Goal: Task Accomplishment & Management: Use online tool/utility

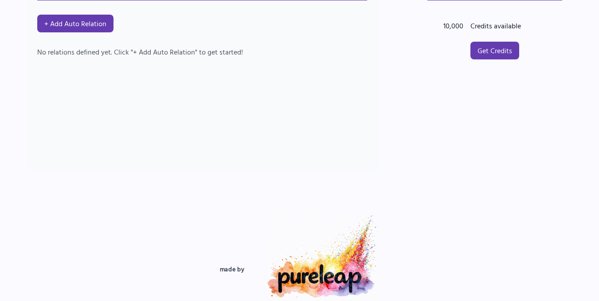
scroll to position [89, 0]
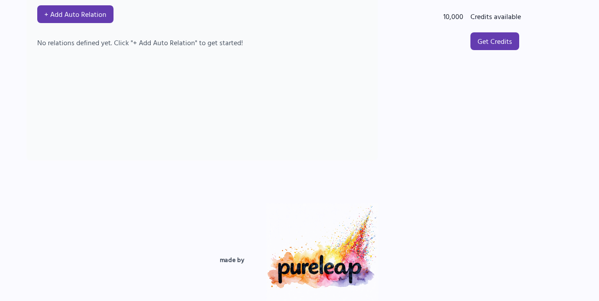
click at [250, 106] on div "AI Auto Relations + Add Auto Relation No relations defined yet. Click "+ Add Au…" at bounding box center [202, 61] width 351 height 200
click at [157, 44] on div "No relations defined yet. Click "+ Add Auto Relation" to get started!" at bounding box center [202, 42] width 330 height 11
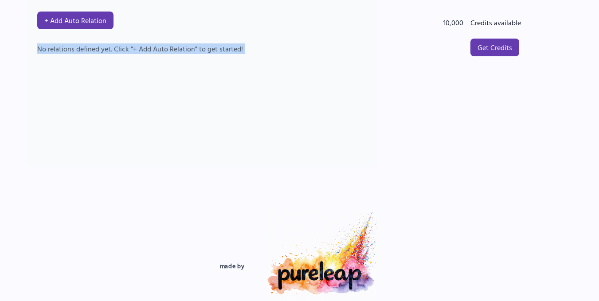
drag, startPoint x: 157, startPoint y: 44, endPoint x: 165, endPoint y: 47, distance: 8.7
click at [157, 43] on div "AI Auto Relations + Add Auto Relation No relations defined yet. Click "+ Add Au…" at bounding box center [202, 67] width 351 height 200
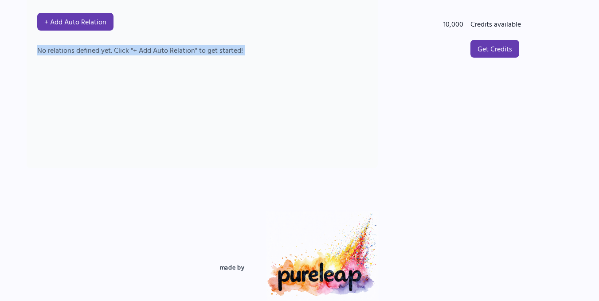
drag, startPoint x: 259, startPoint y: 108, endPoint x: 257, endPoint y: 137, distance: 29.3
click at [258, 108] on div "AI Auto Relations + Add Auto Relation No relations defined yet. Click "+ Add Au…" at bounding box center [202, 69] width 351 height 200
click at [92, 69] on div "AI Auto Relations + Add Auto Relation No relations defined yet. Click "+ Add Au…" at bounding box center [202, 69] width 351 height 200
click at [188, 152] on div "AI Auto Relations + Add Auto Relation No relations defined yet. Click "+ Add Au…" at bounding box center [202, 69] width 351 height 200
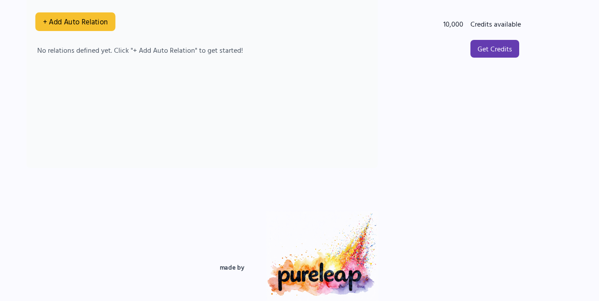
click at [97, 24] on button "+ Add Auto Relation" at bounding box center [75, 21] width 80 height 19
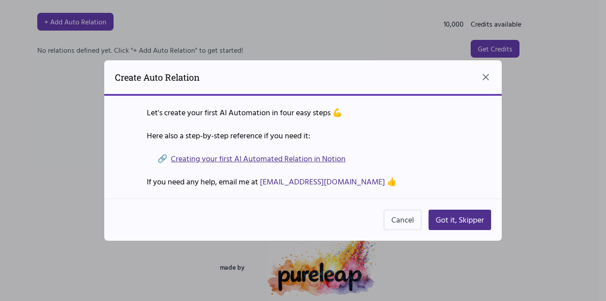
click at [211, 133] on p "Here also a step-by-step reference if you need it:" at bounding box center [303, 135] width 312 height 12
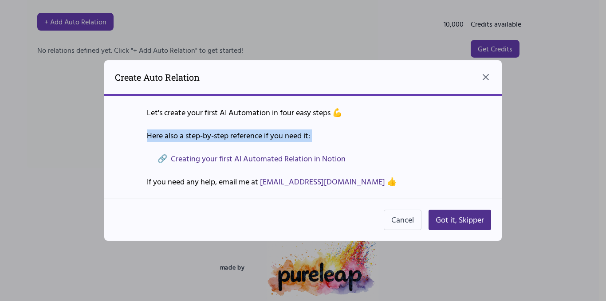
click at [211, 133] on p "Here also a step-by-step reference if you need it:" at bounding box center [303, 135] width 312 height 12
click at [369, 133] on p "Here also a step-by-step reference if you need it:" at bounding box center [303, 135] width 312 height 12
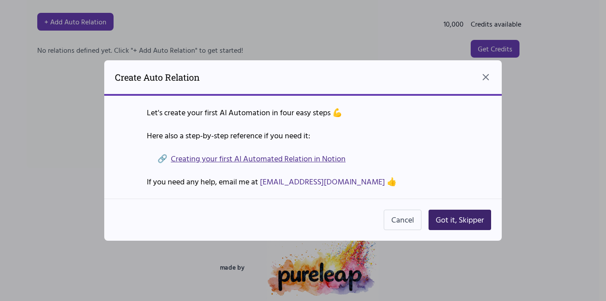
click at [454, 218] on button "Got it, Skipper" at bounding box center [459, 220] width 63 height 20
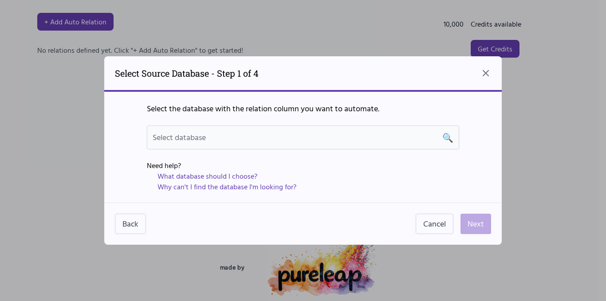
click at [303, 136] on div "Select database 🔍" at bounding box center [303, 137] width 301 height 12
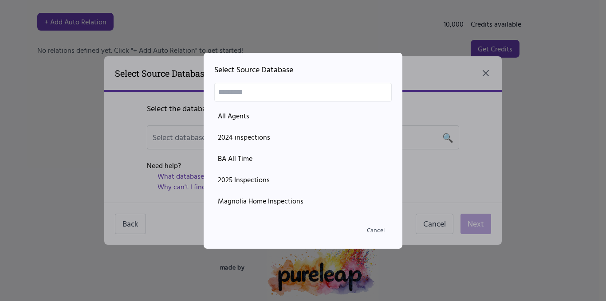
scroll to position [592, 0]
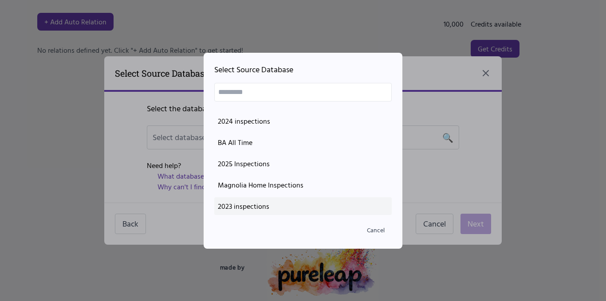
click at [270, 204] on div "2023 inspections" at bounding box center [303, 206] width 170 height 11
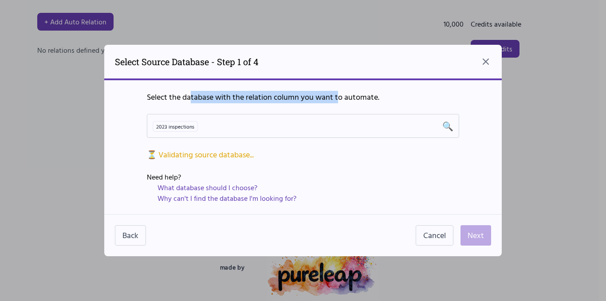
drag, startPoint x: 192, startPoint y: 98, endPoint x: 349, endPoint y: 99, distance: 157.9
click at [339, 102] on p "Select the database with the relation column you want to automate." at bounding box center [303, 97] width 312 height 12
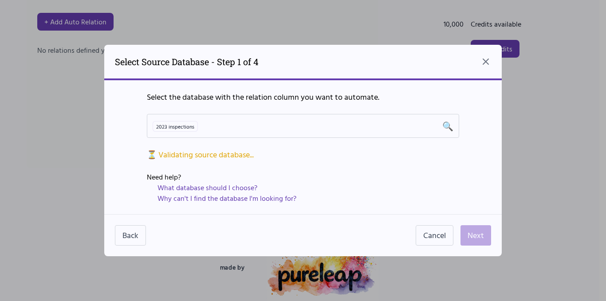
click at [384, 92] on p "Select the database with the relation column you want to automate." at bounding box center [303, 97] width 312 height 12
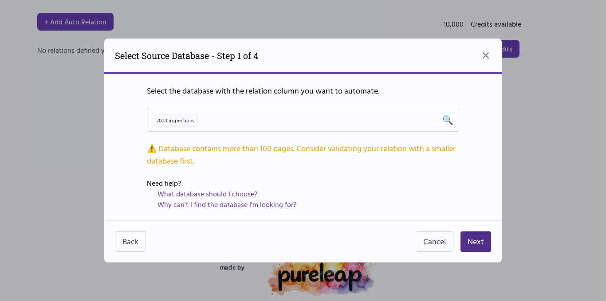
click at [189, 163] on div "⚠️ Database contains more than 100 pages. Consider validating your relation wit…" at bounding box center [303, 154] width 312 height 25
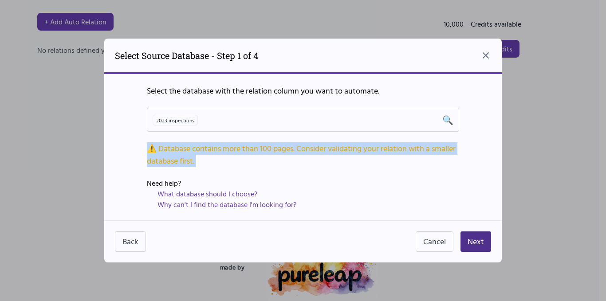
click at [189, 163] on div "⚠️ Database contains more than 100 pages. Consider validating your relation wit…" at bounding box center [303, 154] width 312 height 25
click at [313, 166] on div "⚠️ Database contains more than 100 pages. Consider validating your relation wit…" at bounding box center [303, 154] width 312 height 25
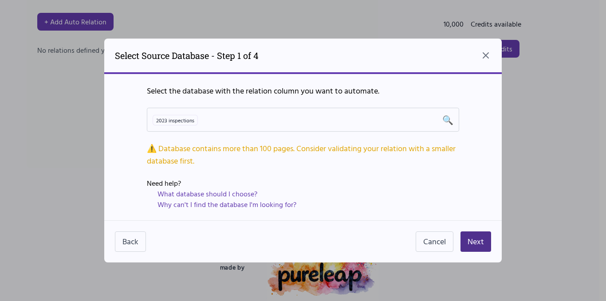
click at [251, 173] on div "Select the database with the relation column you want to automate. 2023 inspect…" at bounding box center [302, 147] width 397 height 146
click at [296, 157] on div "⚠️ Database contains more than 100 pages. Consider validating your relation wit…" at bounding box center [303, 154] width 312 height 25
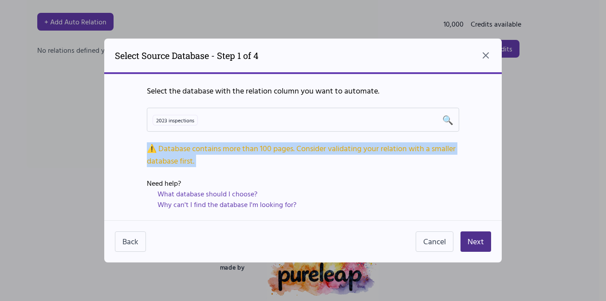
click at [296, 157] on div "⚠️ Database contains more than 100 pages. Consider validating your relation wit…" at bounding box center [303, 154] width 312 height 25
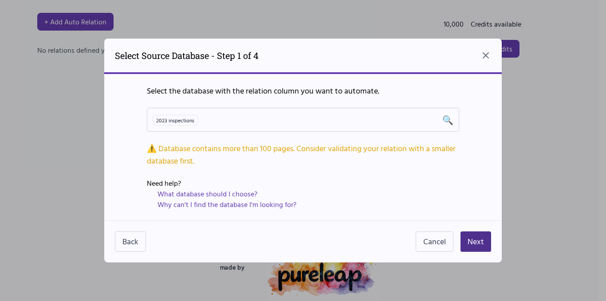
drag, startPoint x: 395, startPoint y: 168, endPoint x: 390, endPoint y: 168, distance: 4.5
click at [394, 168] on div "Select the database with the relation column you want to automate. 2023 inspect…" at bounding box center [302, 147] width 397 height 146
click at [484, 237] on button "Next" at bounding box center [475, 241] width 31 height 20
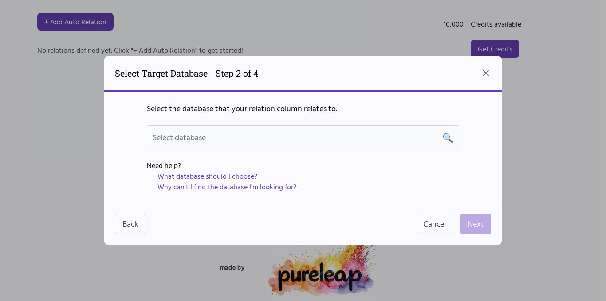
click at [415, 138] on div "Select database 🔍" at bounding box center [303, 137] width 301 height 12
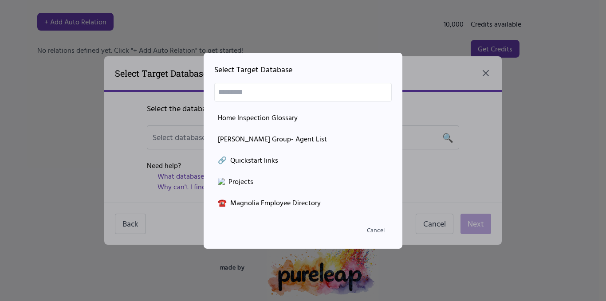
click at [465, 179] on div at bounding box center [303, 150] width 606 height 301
click at [375, 232] on button "Cancel" at bounding box center [376, 230] width 32 height 16
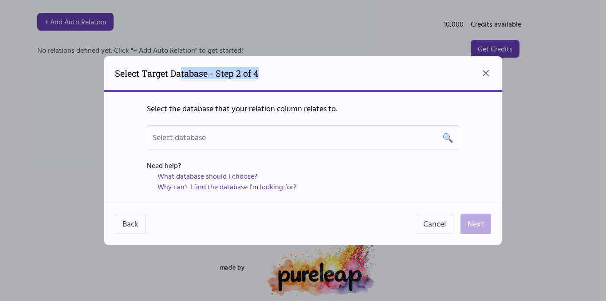
drag, startPoint x: 183, startPoint y: 74, endPoint x: 292, endPoint y: 78, distance: 109.6
click at [292, 78] on div "Select Target Database - Step 2 of 4" at bounding box center [302, 73] width 397 height 35
click at [320, 77] on div "Select Target Database - Step 2 of 4" at bounding box center [302, 73] width 397 height 35
click at [314, 103] on p "Select the database that your relation column relates to." at bounding box center [303, 108] width 312 height 12
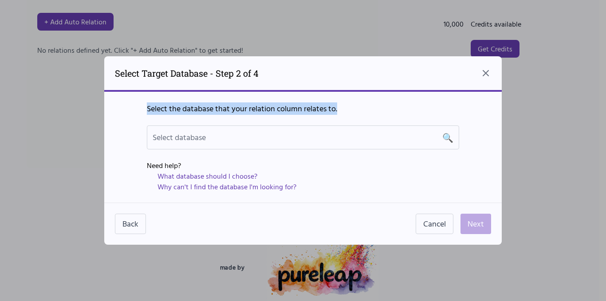
click at [313, 103] on p "Select the database that your relation column relates to." at bounding box center [303, 108] width 312 height 12
click at [351, 110] on p "Select the database that your relation column relates to." at bounding box center [303, 108] width 312 height 12
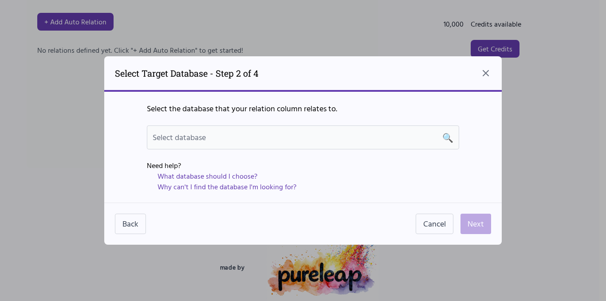
click at [293, 136] on div "Select database 🔍" at bounding box center [303, 137] width 301 height 12
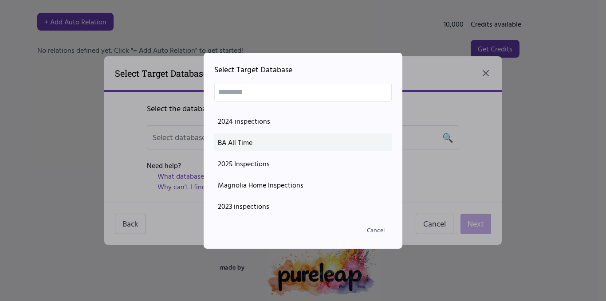
click at [245, 144] on div "BA All Time" at bounding box center [303, 142] width 170 height 11
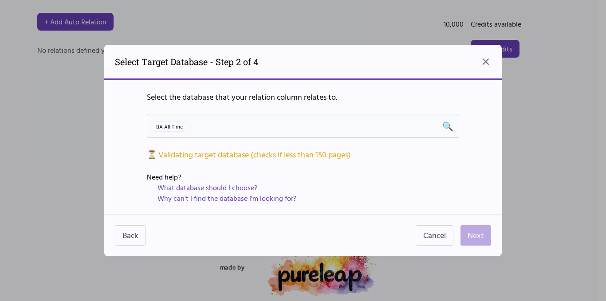
click at [296, 124] on div "BA All Time 🔍" at bounding box center [303, 126] width 301 height 12
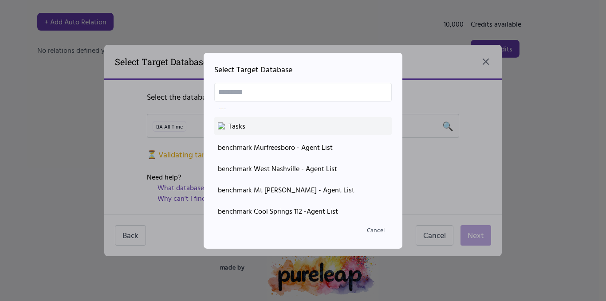
scroll to position [399, 0]
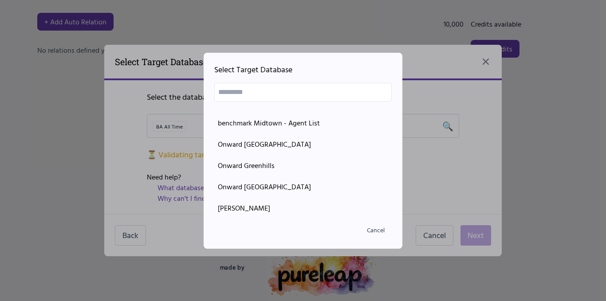
click at [456, 171] on div at bounding box center [303, 150] width 606 height 301
click at [376, 228] on button "Cancel" at bounding box center [376, 230] width 32 height 16
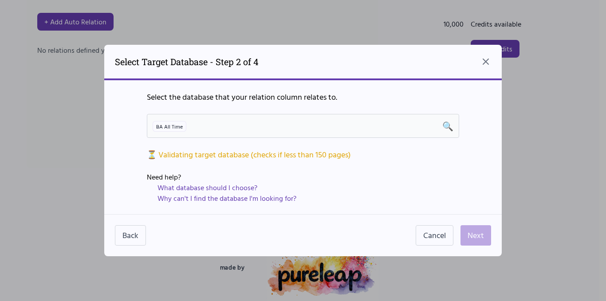
click at [211, 123] on div "BA All Time 🔍" at bounding box center [303, 126] width 301 height 12
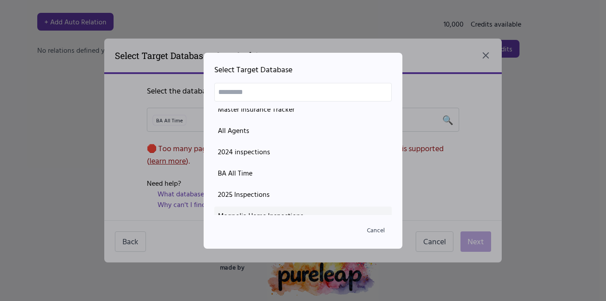
scroll to position [548, 0]
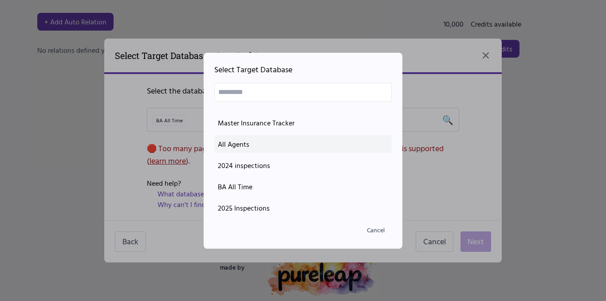
click at [261, 149] on div "All Agents" at bounding box center [303, 144] width 170 height 11
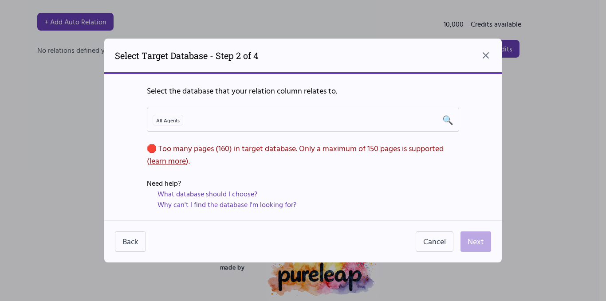
click at [339, 149] on div "🛑 Too many pages ( 160 ) in target database. Only a maximum of 150 pages is sup…" at bounding box center [303, 154] width 312 height 25
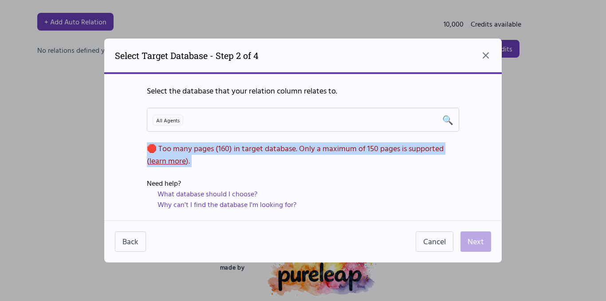
click at [339, 149] on div "🛑 Too many pages ( 160 ) in target database. Only a maximum of 150 pages is sup…" at bounding box center [303, 154] width 312 height 25
click at [398, 161] on div "🛑 Too many pages ( 160 ) in target database. Only a maximum of 150 pages is sup…" at bounding box center [303, 154] width 312 height 25
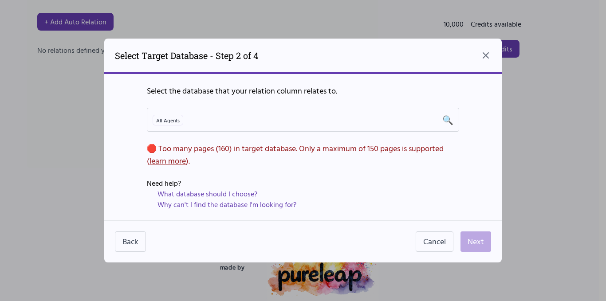
click at [361, 171] on div "Select the database that your relation column relates to. All Agents 🔍 🛑 Too ma…" at bounding box center [302, 147] width 397 height 146
click at [215, 118] on div "All Agents 🔍" at bounding box center [303, 120] width 301 height 12
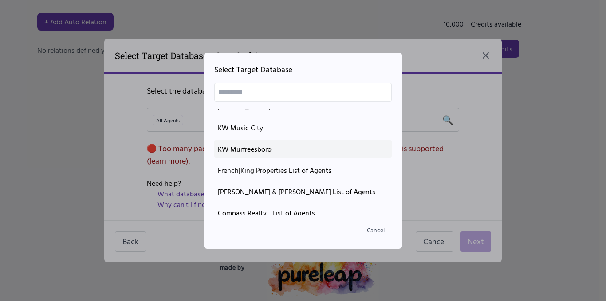
scroll to position [133, 0]
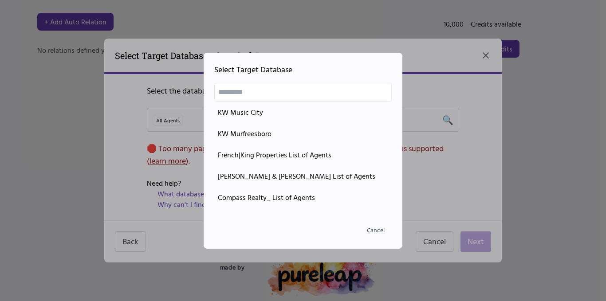
click at [476, 167] on div at bounding box center [303, 150] width 606 height 301
click at [483, 52] on div at bounding box center [303, 150] width 606 height 301
click at [374, 226] on button "Cancel" at bounding box center [376, 230] width 32 height 16
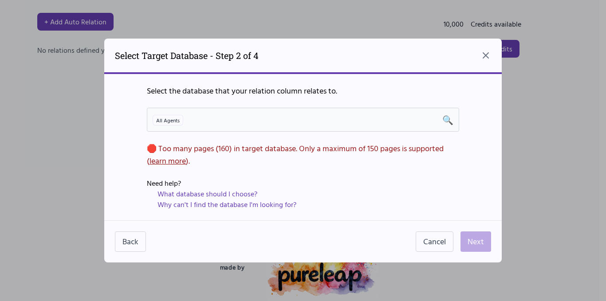
click at [382, 121] on div "All Agents 🔍" at bounding box center [303, 120] width 301 height 12
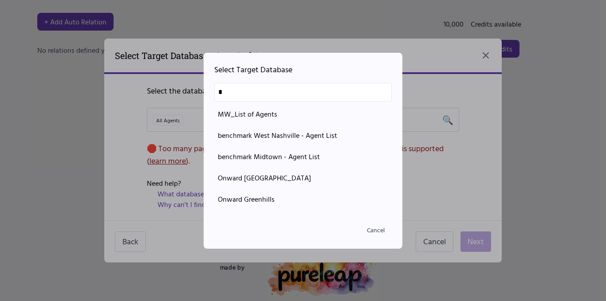
scroll to position [0, 0]
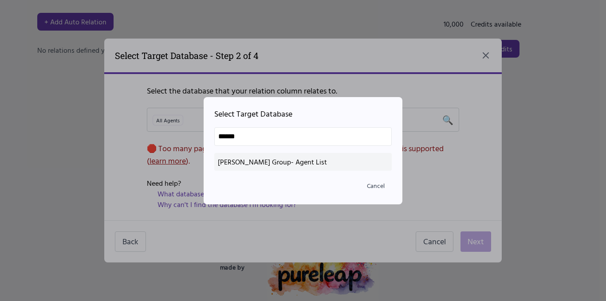
type input "******"
click at [313, 164] on div "[PERSON_NAME] Group- Agent List" at bounding box center [303, 162] width 170 height 11
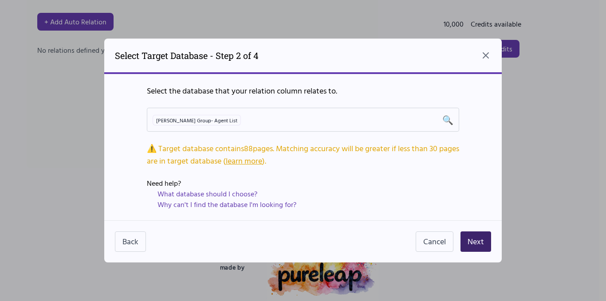
click at [475, 243] on button "Next" at bounding box center [475, 241] width 31 height 20
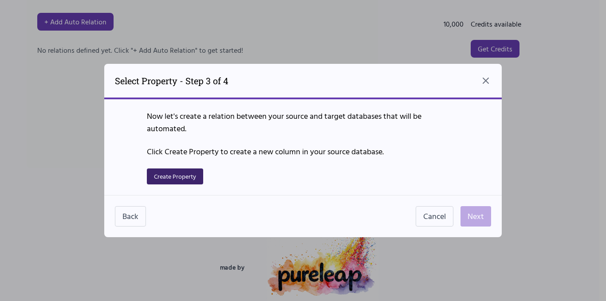
click at [187, 178] on button "Create Property" at bounding box center [175, 176] width 56 height 16
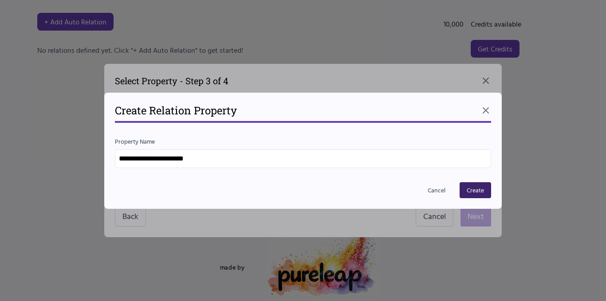
click at [476, 192] on button "Create" at bounding box center [474, 190] width 31 height 16
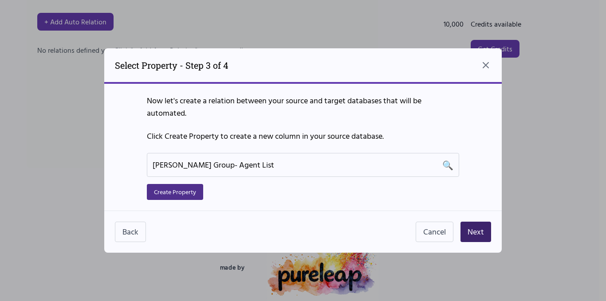
click at [481, 237] on button "Next" at bounding box center [475, 232] width 31 height 20
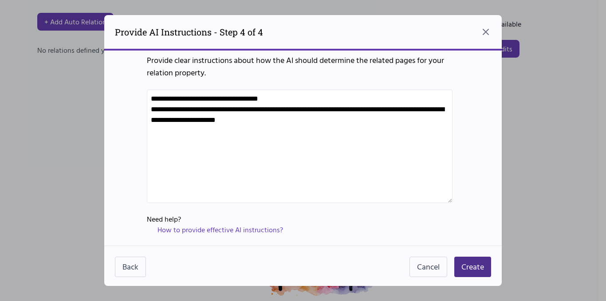
scroll to position [9, 0]
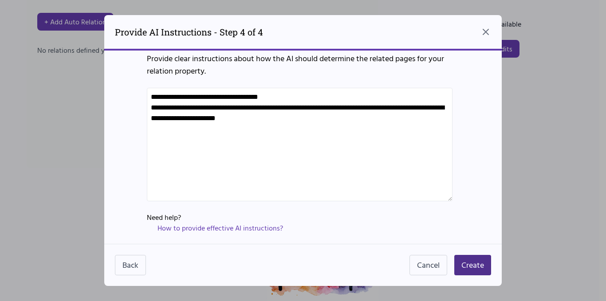
click at [347, 128] on textarea "**********" at bounding box center [299, 145] width 305 height 114
click at [479, 269] on button "Create" at bounding box center [472, 265] width 37 height 20
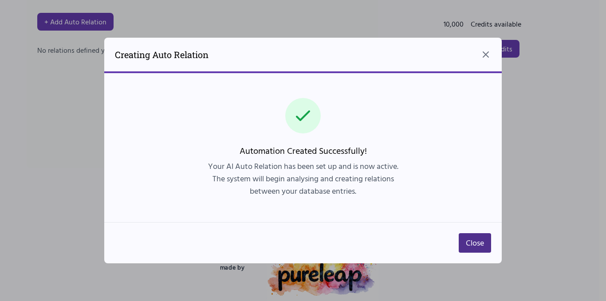
click at [475, 245] on button "Close" at bounding box center [474, 243] width 32 height 20
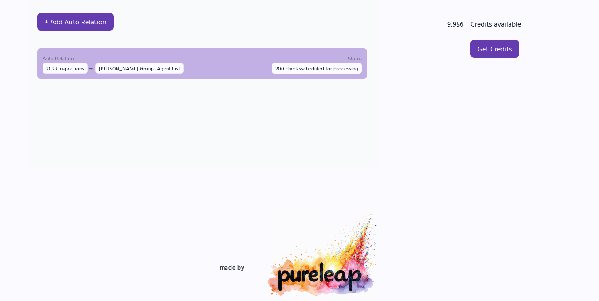
click at [317, 68] on span "200 checks scheduled for processing" at bounding box center [317, 68] width 90 height 11
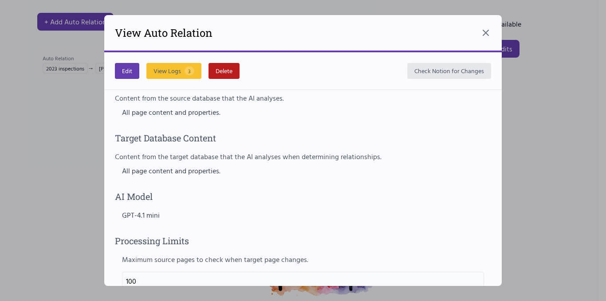
scroll to position [443, 0]
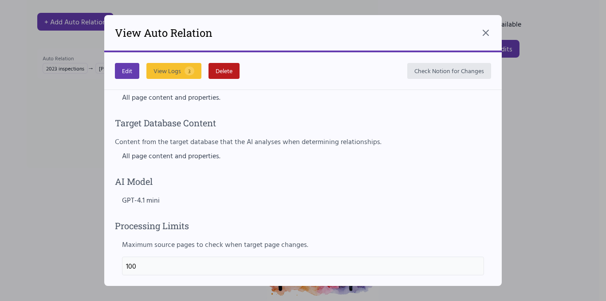
click at [141, 204] on div "GPT-4.1 mini" at bounding box center [303, 200] width 362 height 11
click at [141, 203] on div "GPT-4.1 mini" at bounding box center [303, 200] width 362 height 11
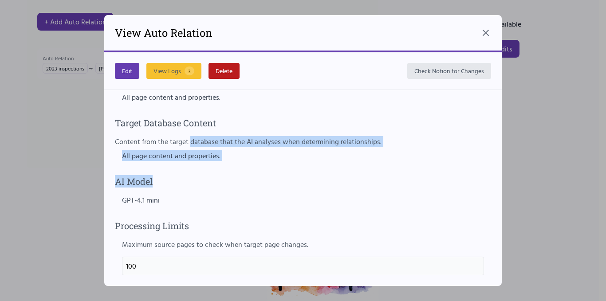
drag, startPoint x: 191, startPoint y: 136, endPoint x: 231, endPoint y: 168, distance: 51.4
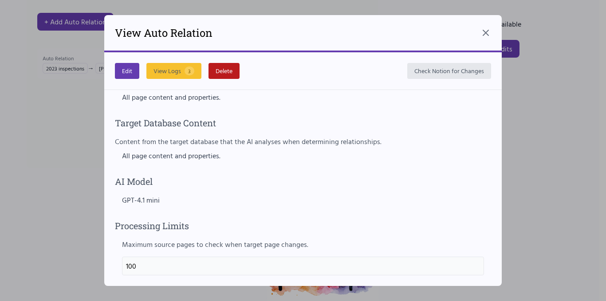
click at [353, 191] on div "AI Model GPT-4.1 mini" at bounding box center [303, 190] width 376 height 30
click at [476, 70] on button "Check Notion for Changes" at bounding box center [449, 71] width 84 height 16
click at [449, 72] on button "Check Notion for Changes" at bounding box center [449, 71] width 84 height 16
click at [170, 72] on button "View Logs 6" at bounding box center [173, 71] width 55 height 16
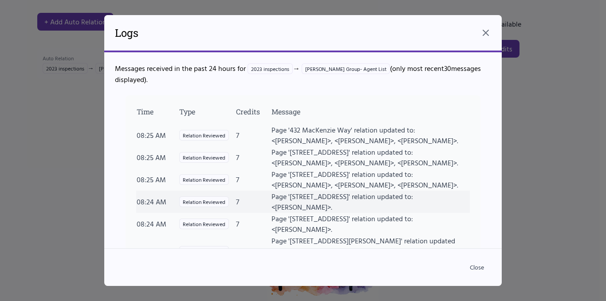
scroll to position [31, 0]
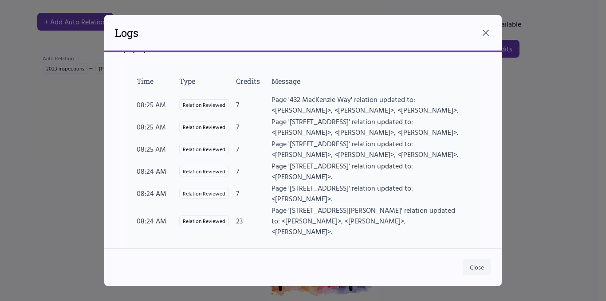
click at [477, 269] on button "Close" at bounding box center [476, 267] width 28 height 16
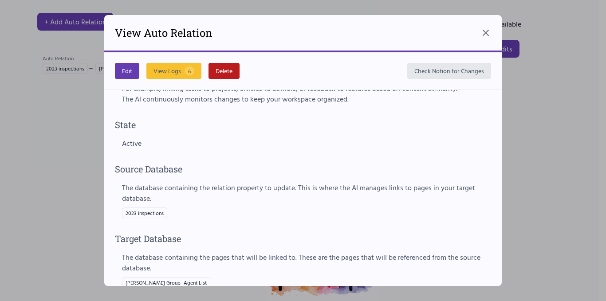
scroll to position [0, 0]
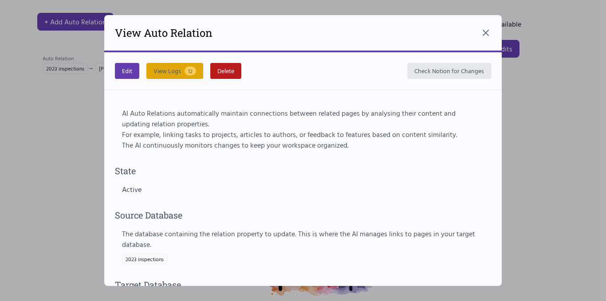
click at [174, 68] on button "View Logs 12" at bounding box center [174, 71] width 57 height 16
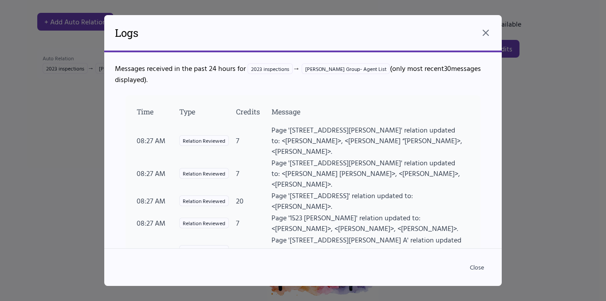
click at [474, 267] on button "Close" at bounding box center [476, 267] width 28 height 16
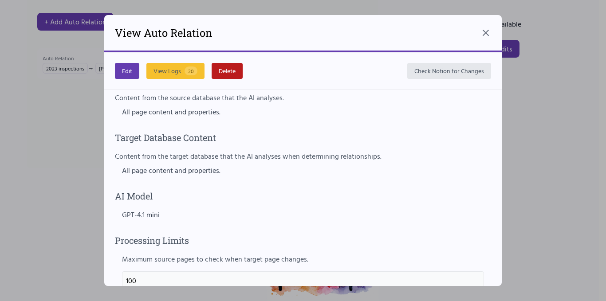
scroll to position [443, 0]
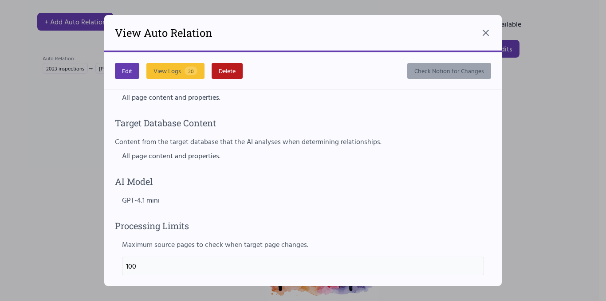
click at [475, 74] on button "Check Notion for Changes" at bounding box center [449, 71] width 84 height 16
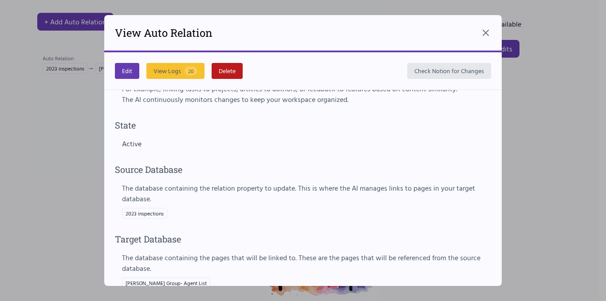
scroll to position [0, 0]
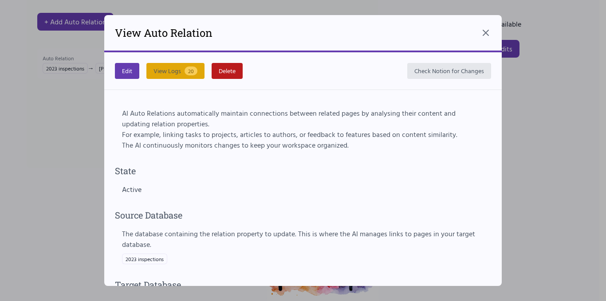
click at [178, 64] on button "View Logs 20" at bounding box center [175, 71] width 58 height 16
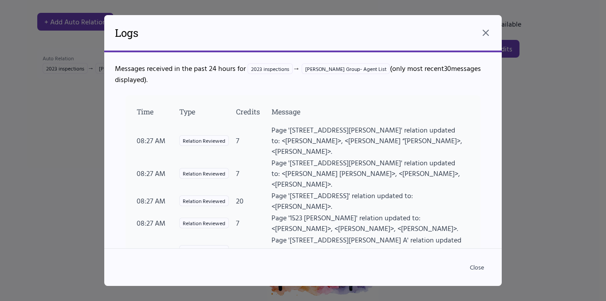
drag, startPoint x: 169, startPoint y: 81, endPoint x: 239, endPoint y: 82, distance: 70.5
click at [235, 84] on p "Messages received in the past 24 hours for 2023 inspections → [PERSON_NAME] Gro…" at bounding box center [303, 74] width 376 height 22
click at [247, 81] on p "Messages received in the past 24 hours for 2023 inspections → [PERSON_NAME] Gro…" at bounding box center [303, 74] width 376 height 22
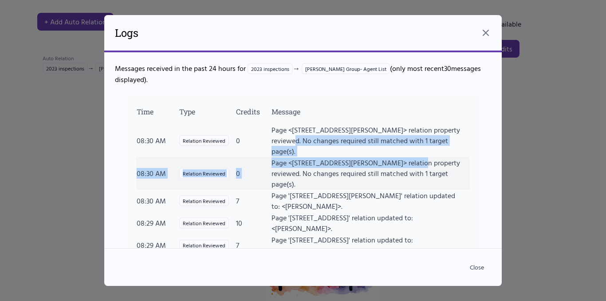
drag, startPoint x: 282, startPoint y: 137, endPoint x: 404, endPoint y: 154, distance: 124.0
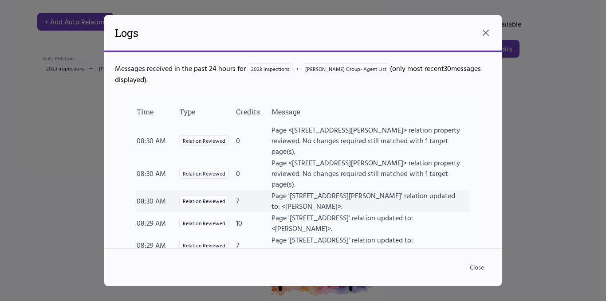
click at [397, 190] on td "Page '[STREET_ADDRESS][PERSON_NAME]' relation updated to: <[PERSON_NAME]>." at bounding box center [370, 201] width 199 height 22
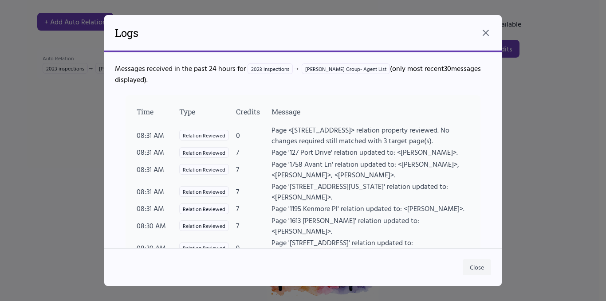
click at [475, 266] on button "Close" at bounding box center [476, 267] width 28 height 16
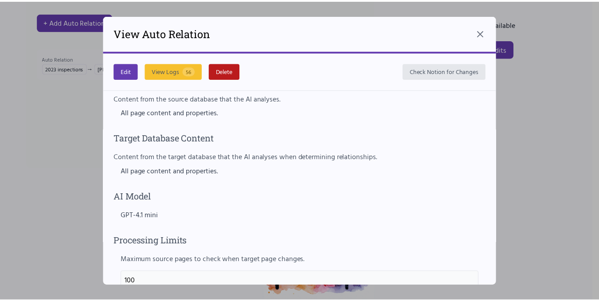
scroll to position [443, 0]
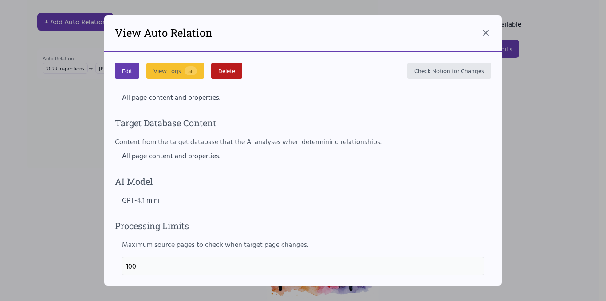
click at [199, 243] on label "Maximum source pages to check when target page changes." at bounding box center [303, 244] width 362 height 11
click at [197, 243] on label "Maximum source pages to check when target page changes." at bounding box center [303, 244] width 362 height 11
click at [197, 242] on label "Maximum source pages to check when target page changes." at bounding box center [303, 244] width 362 height 11
click at [293, 232] on div "Processing Limits Maximum source pages to check when target page changes. 100" at bounding box center [303, 247] width 376 height 56
click at [484, 32] on icon at bounding box center [485, 32] width 11 height 11
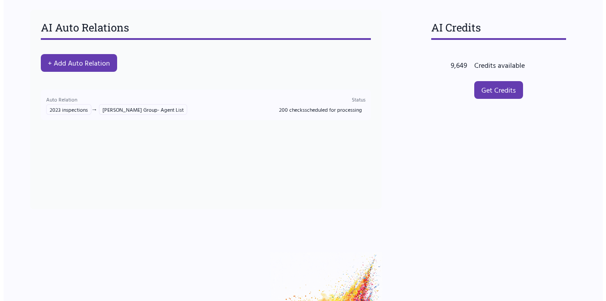
scroll to position [0, 0]
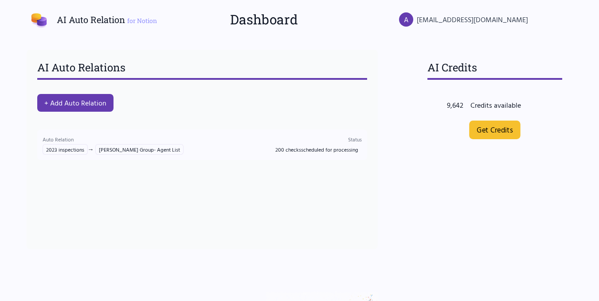
click at [509, 121] on link "Get Credits" at bounding box center [494, 130] width 51 height 19
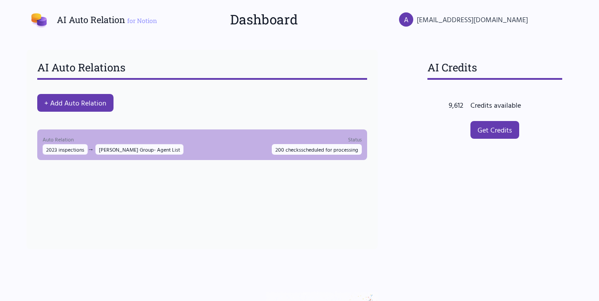
click at [280, 146] on span "200 checks scheduled for processing" at bounding box center [317, 149] width 90 height 11
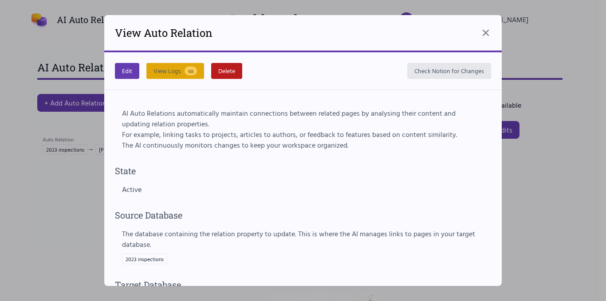
click at [186, 65] on button "View Logs 68" at bounding box center [175, 71] width 58 height 16
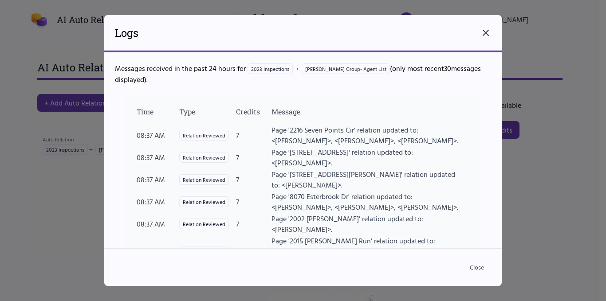
click at [485, 31] on icon at bounding box center [485, 32] width 11 height 11
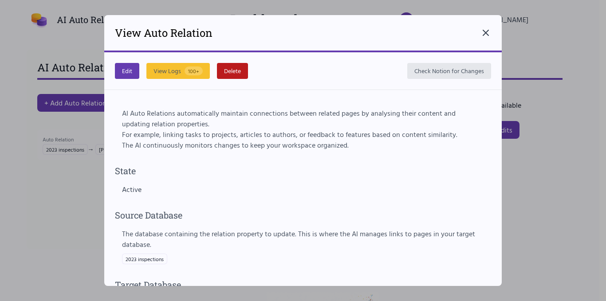
click at [488, 31] on icon at bounding box center [485, 32] width 11 height 11
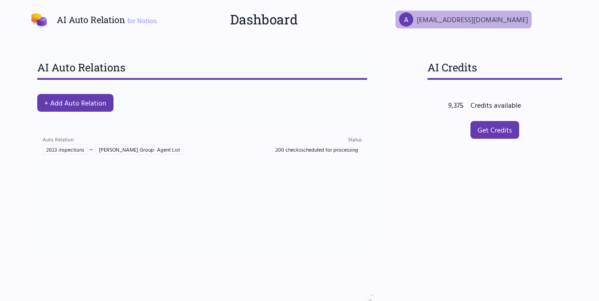
click at [518, 19] on span "[EMAIL_ADDRESS][DOMAIN_NAME]" at bounding box center [472, 19] width 111 height 11
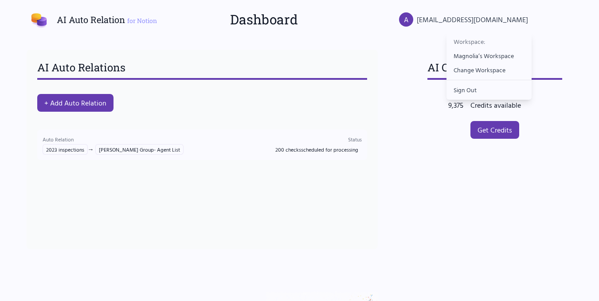
click at [576, 34] on div "AI Auto Relation for Notion Dashboard A [EMAIL_ADDRESS][DOMAIN_NAME] Workspace:…" at bounding box center [299, 19] width 599 height 39
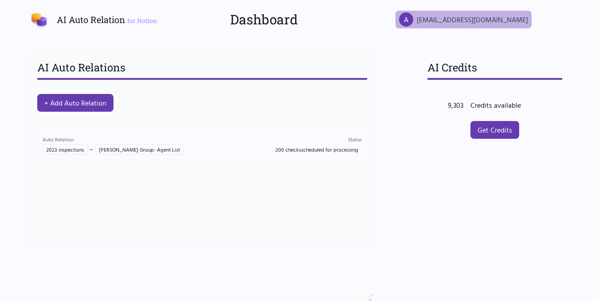
click at [413, 16] on div "A" at bounding box center [406, 19] width 14 height 14
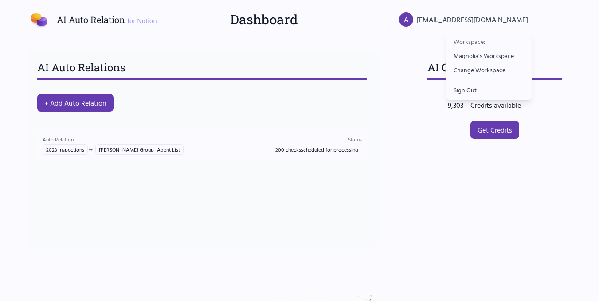
click at [281, 110] on div "AI Auto Relations + Add Auto Relation Auto Relation 2023 inspections → [PERSON_…" at bounding box center [202, 150] width 351 height 200
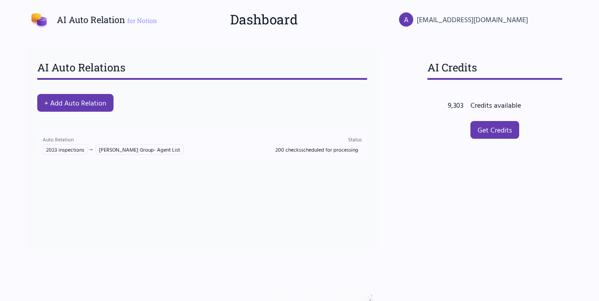
click at [212, 161] on li "Auto Relation 2023 inspections → [PERSON_NAME] Group- Agent List Status 200 che…" at bounding box center [202, 145] width 330 height 38
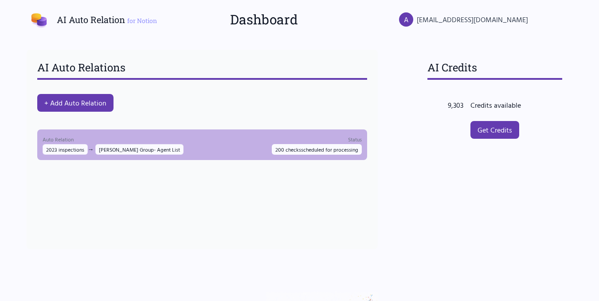
click at [219, 154] on div "Auto Relation 2023 inspections → [PERSON_NAME] Group- Agent List Status 200 che…" at bounding box center [202, 145] width 319 height 20
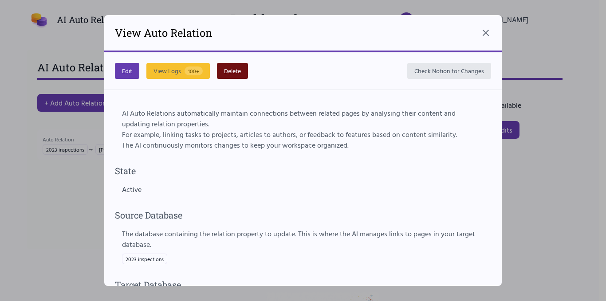
click at [227, 70] on button "Delete" at bounding box center [232, 71] width 31 height 16
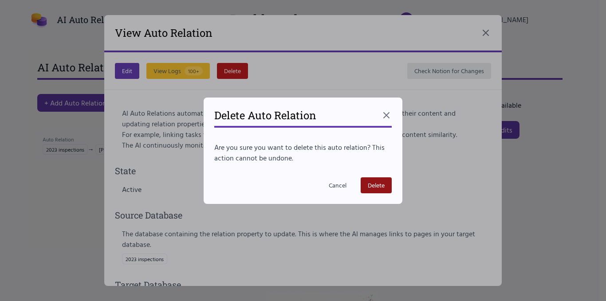
click at [324, 153] on p "Are you sure you want to delete this auto relation? This action cannot be undon…" at bounding box center [302, 152] width 177 height 21
click at [379, 185] on button "Delete" at bounding box center [375, 185] width 31 height 16
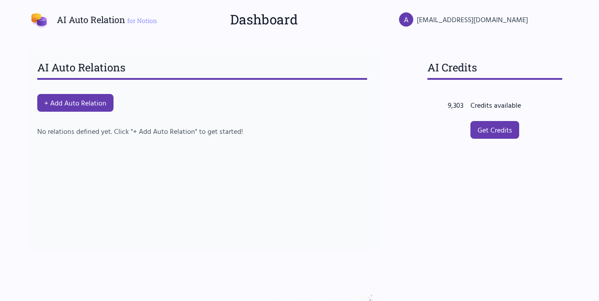
click at [387, 198] on div "AI Auto Relations + Add Auto Relation No relations defined yet. Click "+ Add Au…" at bounding box center [202, 149] width 372 height 221
click at [535, 23] on div "A [EMAIL_ADDRESS][DOMAIN_NAME]" at bounding box center [457, 19] width 172 height 39
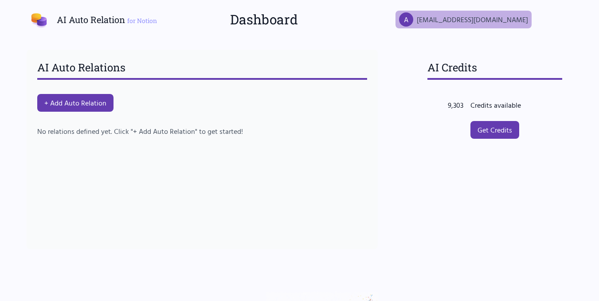
click at [528, 22] on div "A [EMAIL_ADDRESS][DOMAIN_NAME]" at bounding box center [463, 20] width 136 height 18
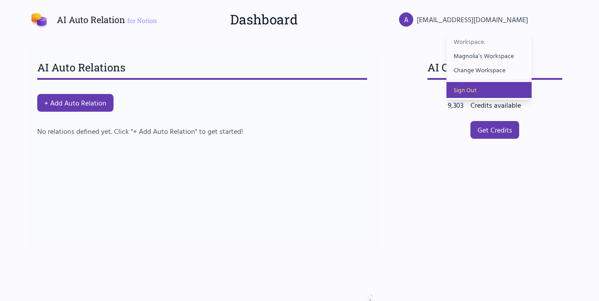
click at [473, 91] on button "Sign Out" at bounding box center [488, 90] width 85 height 16
